Goal: Complete application form

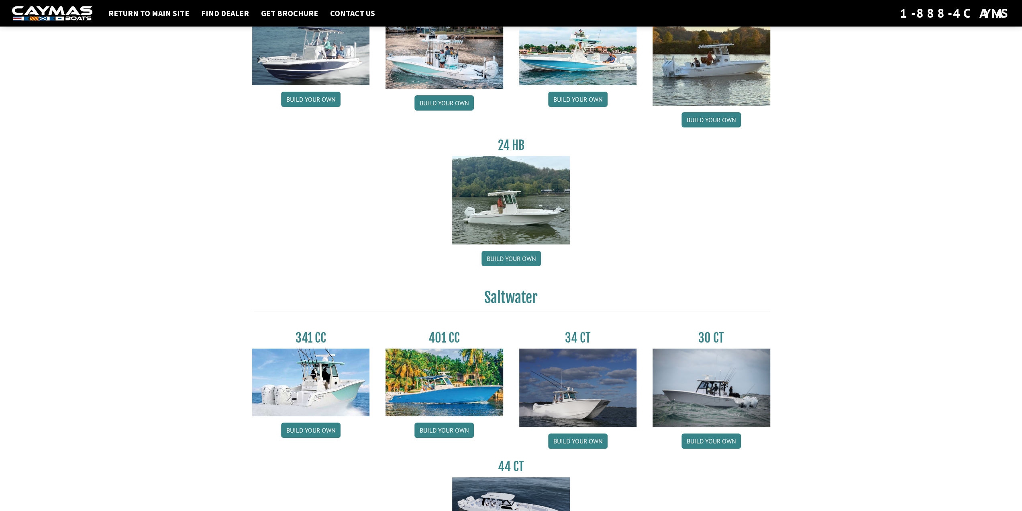
scroll to position [80, 0]
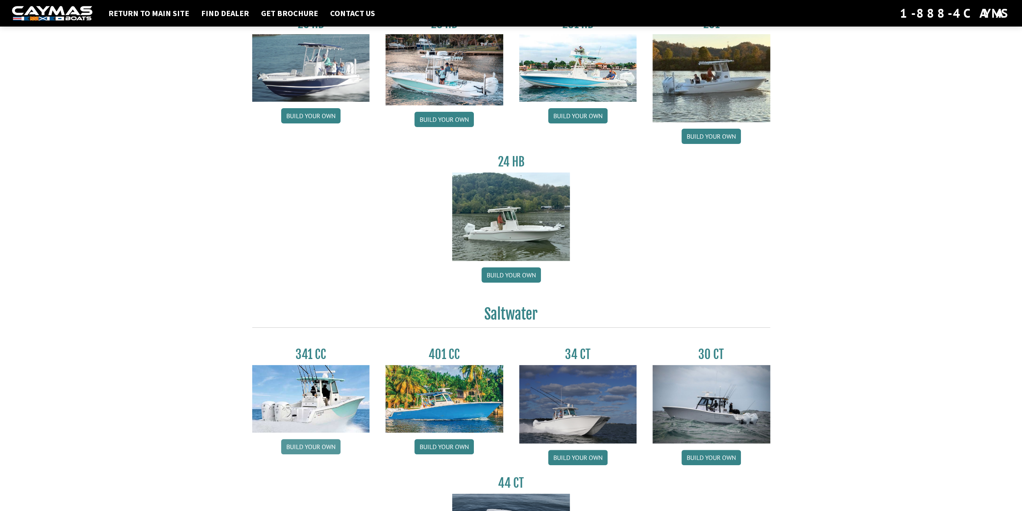
click at [312, 443] on link "Build your own" at bounding box center [310, 446] width 59 height 15
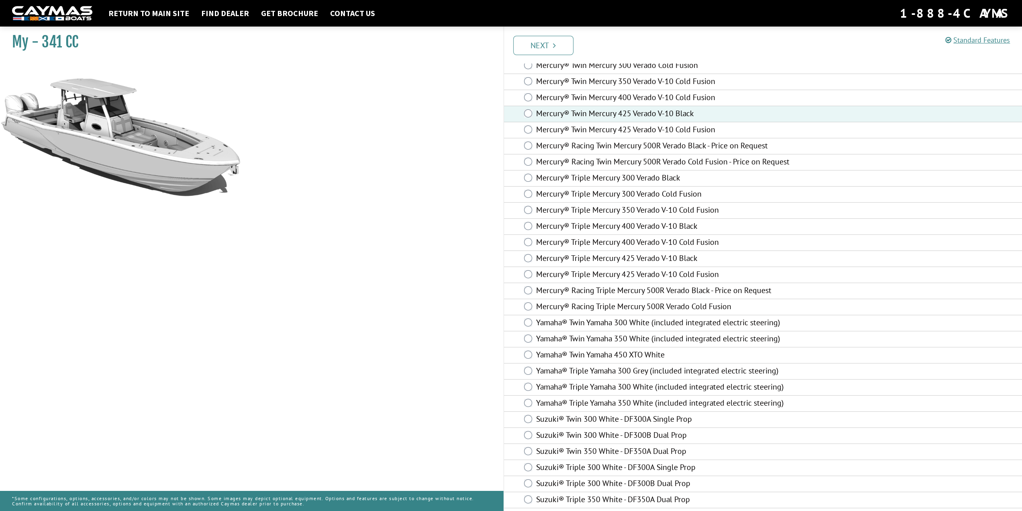
scroll to position [43, 0]
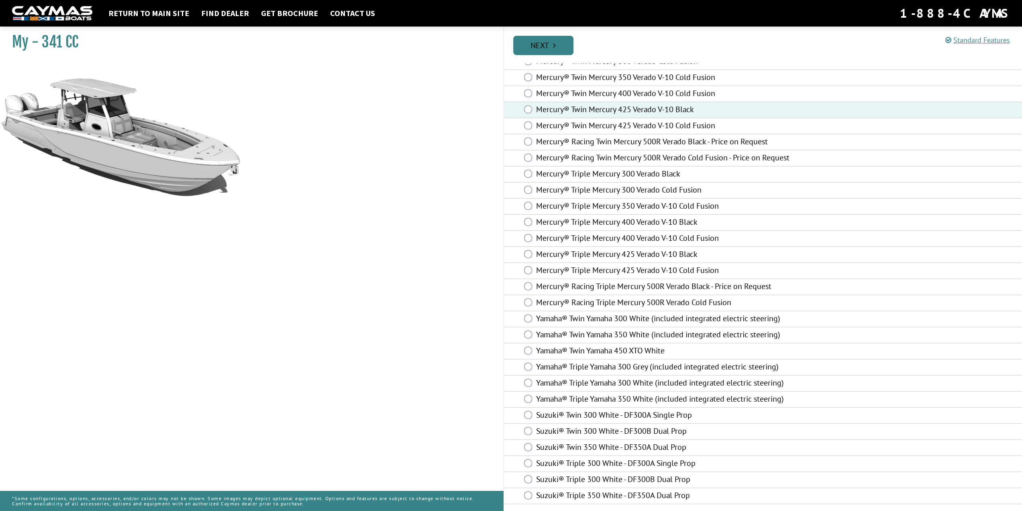
click at [541, 47] on link "Next" at bounding box center [543, 45] width 60 height 19
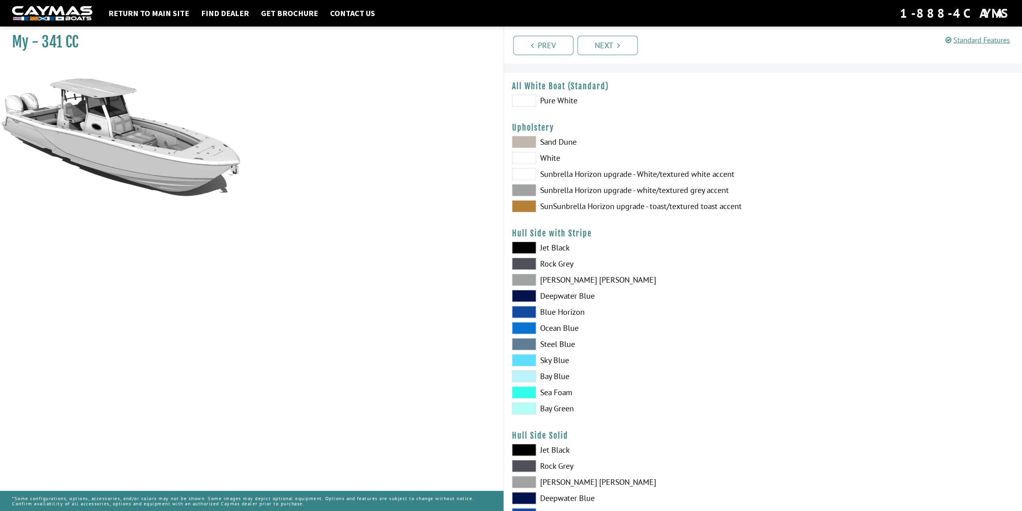
scroll to position [0, 0]
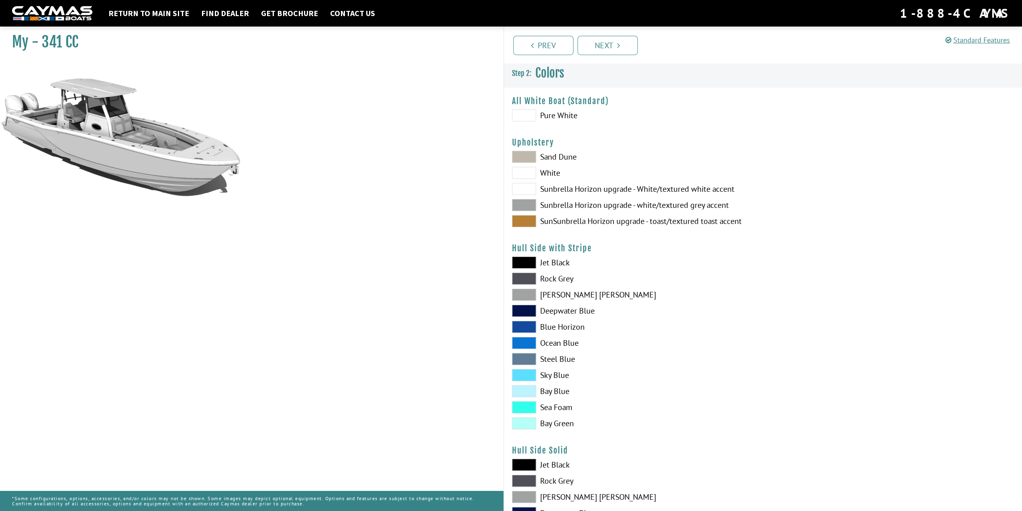
click at [522, 153] on span at bounding box center [524, 157] width 24 height 12
click at [527, 174] on span at bounding box center [524, 173] width 24 height 12
click at [518, 154] on span at bounding box center [524, 157] width 24 height 12
click at [525, 193] on span at bounding box center [524, 189] width 24 height 12
click at [527, 208] on span at bounding box center [524, 205] width 24 height 12
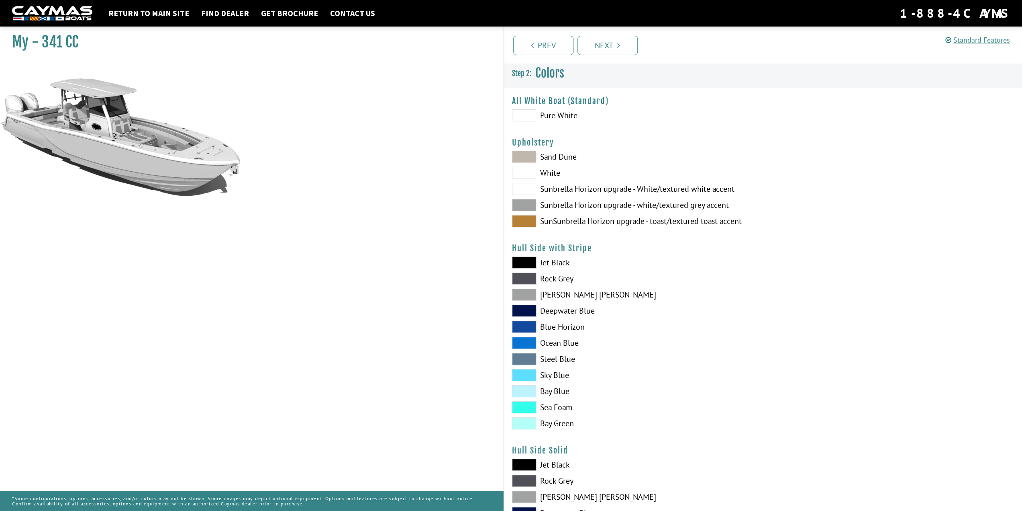
click at [523, 114] on span at bounding box center [524, 115] width 24 height 12
click at [527, 118] on span at bounding box center [524, 115] width 24 height 12
click at [531, 262] on span at bounding box center [524, 262] width 24 height 12
click at [533, 293] on span at bounding box center [524, 294] width 24 height 12
click at [521, 309] on span at bounding box center [524, 310] width 24 height 12
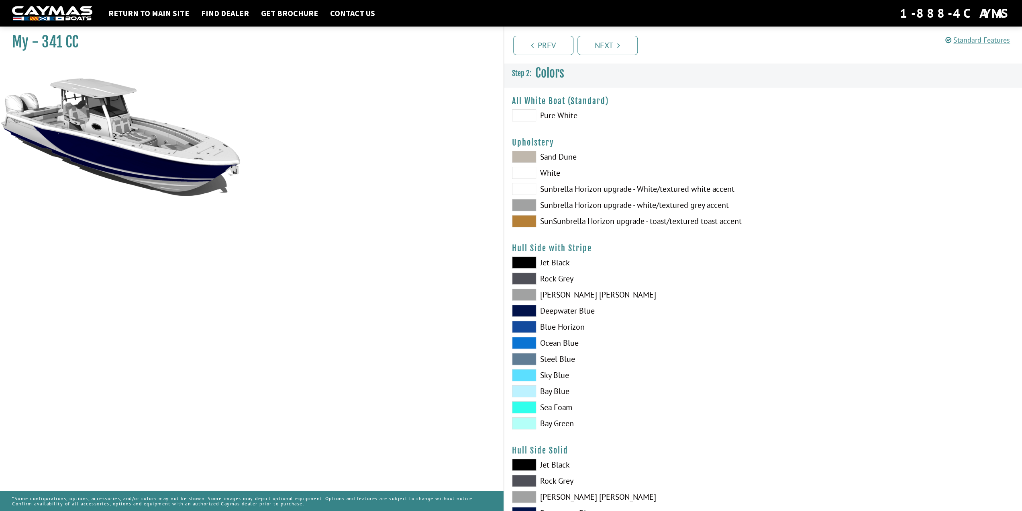
click at [523, 327] on span at bounding box center [524, 327] width 24 height 12
click at [522, 345] on span at bounding box center [524, 343] width 24 height 12
click at [524, 361] on span at bounding box center [524, 359] width 24 height 12
click at [527, 377] on span at bounding box center [524, 375] width 24 height 12
click at [525, 355] on span at bounding box center [524, 359] width 24 height 12
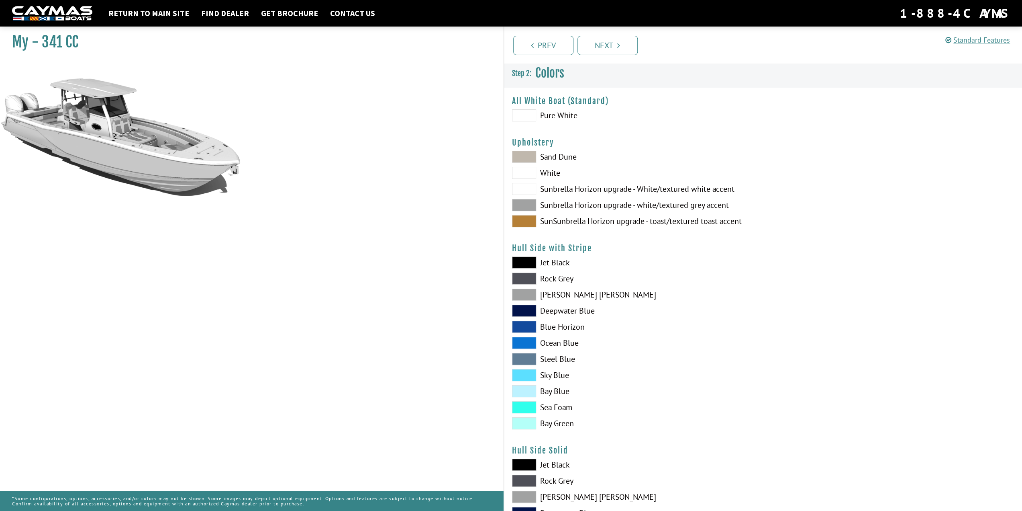
click at [528, 390] on span at bounding box center [524, 391] width 24 height 12
click at [526, 406] on span at bounding box center [524, 407] width 24 height 12
click at [523, 421] on span at bounding box center [524, 423] width 24 height 12
click at [522, 481] on span at bounding box center [524, 480] width 24 height 12
click at [524, 463] on span at bounding box center [524, 464] width 24 height 12
